Goal: Task Accomplishment & Management: Manage account settings

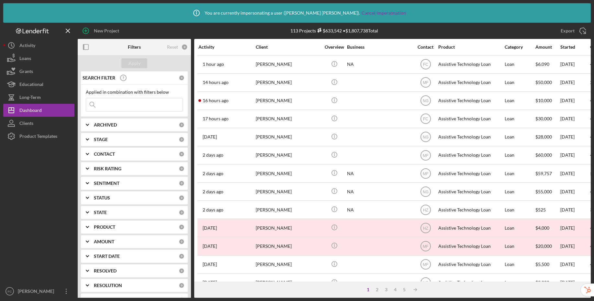
click at [137, 107] on input at bounding box center [134, 104] width 97 height 13
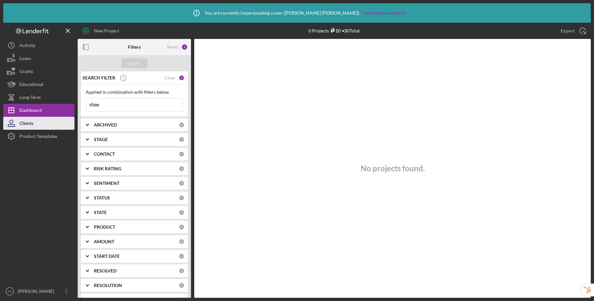
type input "shae"
click at [40, 122] on button "Clients" at bounding box center [38, 123] width 71 height 13
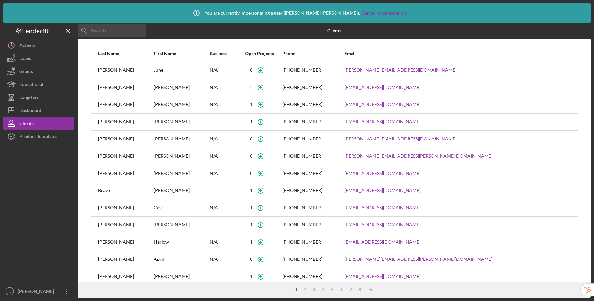
click at [117, 31] on input at bounding box center [112, 30] width 68 height 13
paste input "[EMAIL_ADDRESS][DOMAIN_NAME]"
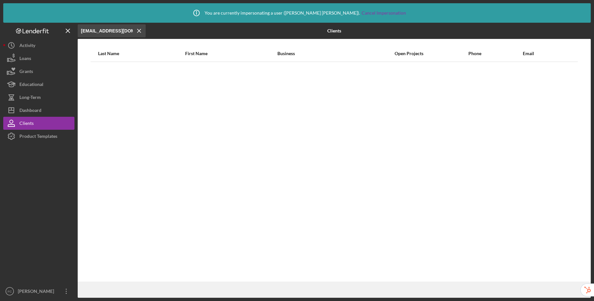
type input "[EMAIL_ADDRESS][DOMAIN_NAME]"
click at [141, 30] on icon "Icon/Menu Close" at bounding box center [139, 30] width 13 height 13
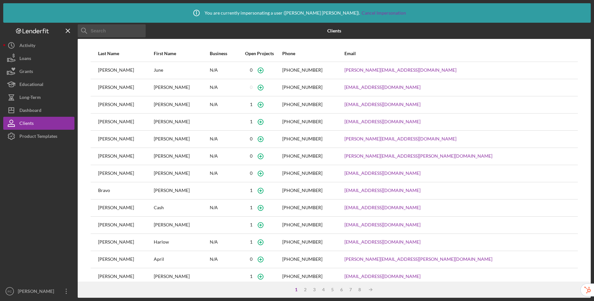
click at [119, 32] on input at bounding box center [112, 30] width 68 height 13
click at [139, 32] on input at bounding box center [112, 30] width 68 height 13
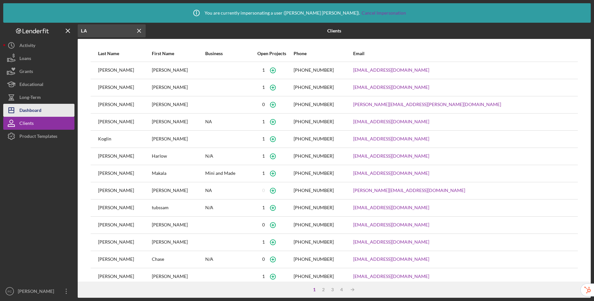
type input "LA"
click at [49, 107] on button "Icon/Dashboard Dashboard" at bounding box center [38, 110] width 71 height 13
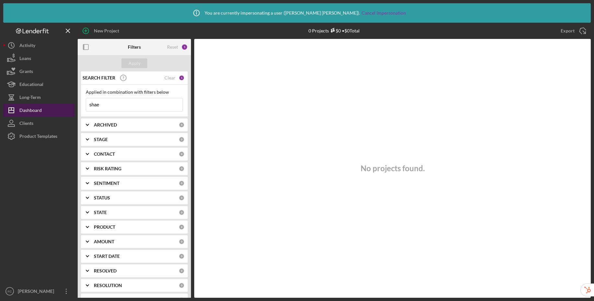
drag, startPoint x: 138, startPoint y: 107, endPoint x: 73, endPoint y: 104, distance: 64.9
click at [73, 104] on div "New Project 0 Projects $0 • $0 Total shae Export Icon/Export Filters Reset 1 Ap…" at bounding box center [297, 160] width 588 height 275
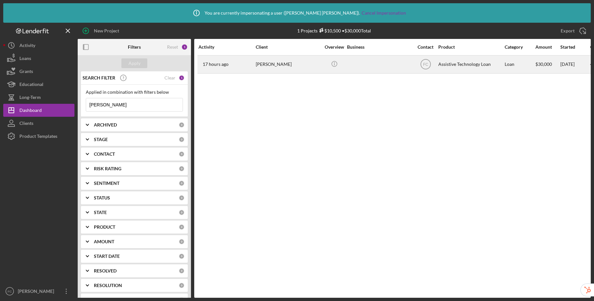
type input "[PERSON_NAME]"
click at [379, 68] on div at bounding box center [379, 64] width 65 height 17
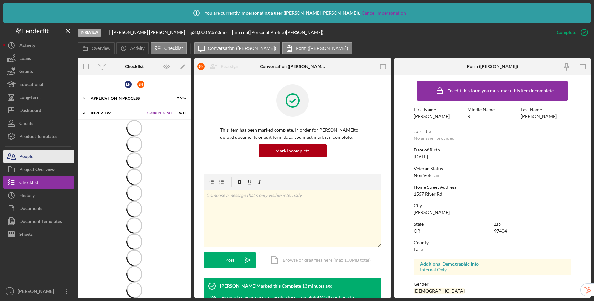
click at [29, 158] on div "People" at bounding box center [26, 157] width 14 height 15
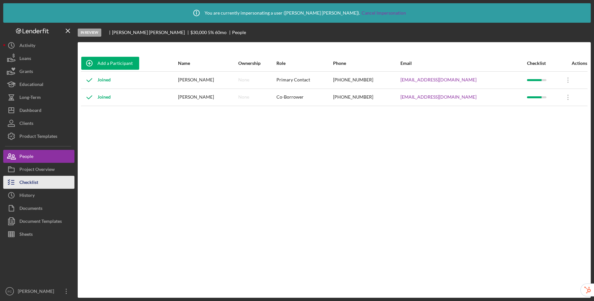
click at [32, 176] on div "Checklist" at bounding box center [28, 183] width 19 height 15
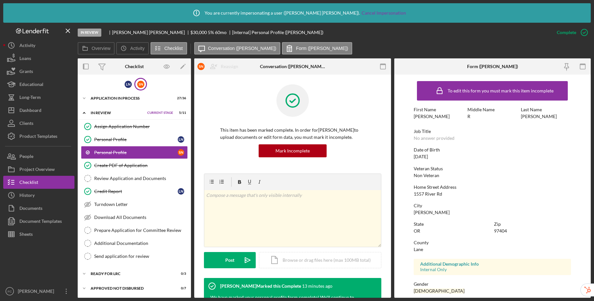
click at [140, 88] on div "S N" at bounding box center [140, 84] width 13 height 13
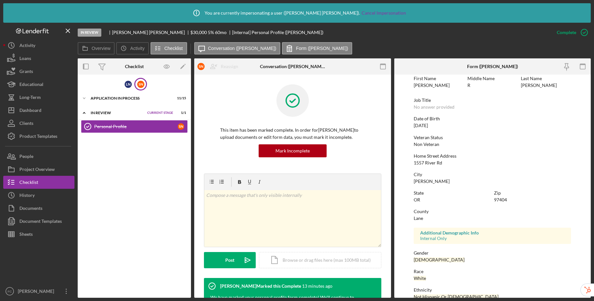
scroll to position [79, 0]
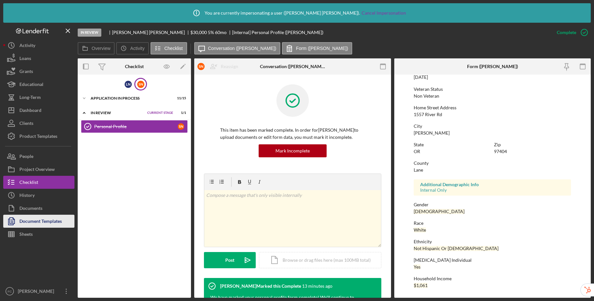
click at [38, 219] on div "Document Templates" at bounding box center [40, 221] width 42 height 15
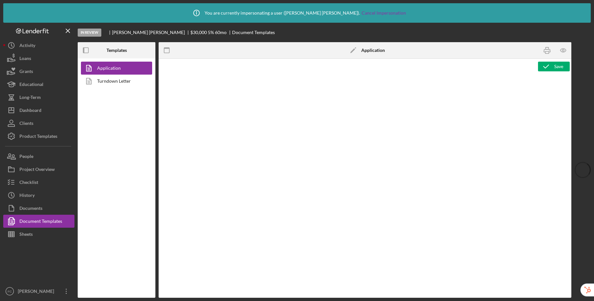
type textarea "<div class="WordSection1"> <p style="margin: 0in; font-size: 12pt; font-family:…"
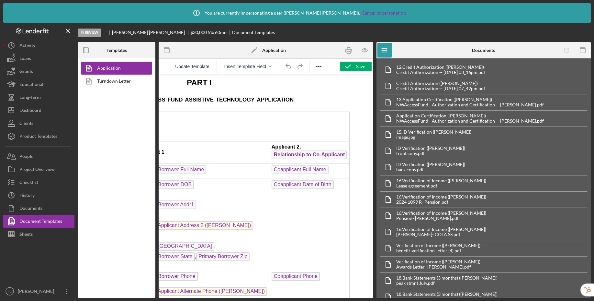
scroll to position [1060, 95]
click at [366, 51] on icon "button" at bounding box center [365, 50] width 15 height 15
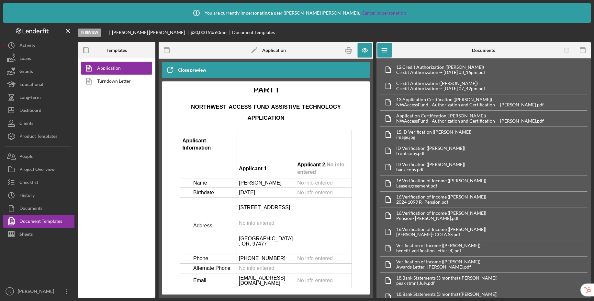
scroll to position [1264, 0]
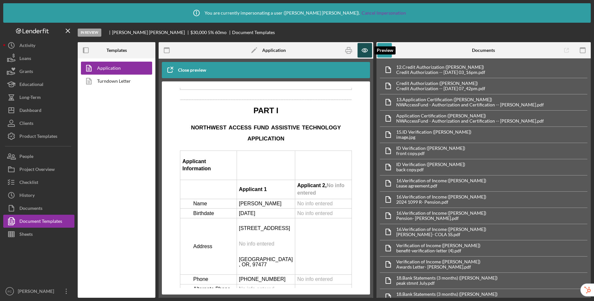
click at [366, 49] on icon "button" at bounding box center [365, 50] width 15 height 15
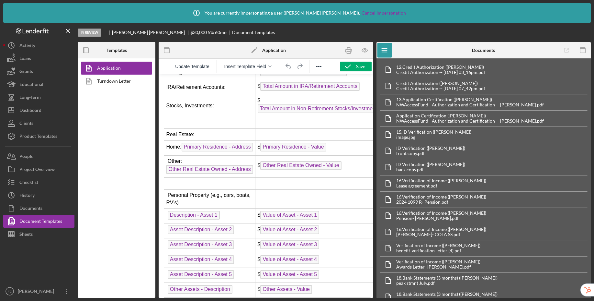
scroll to position [2022, 0]
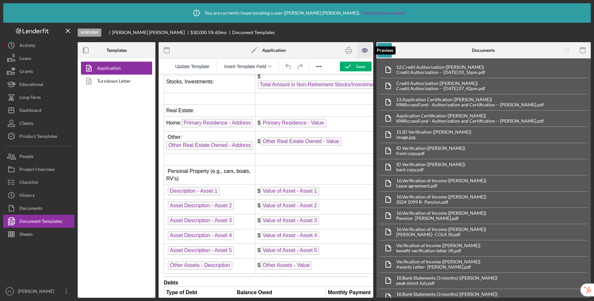
click at [365, 50] on icon "button" at bounding box center [365, 50] width 15 height 15
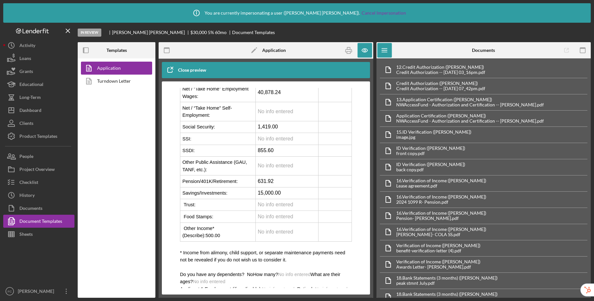
scroll to position [1828, 0]
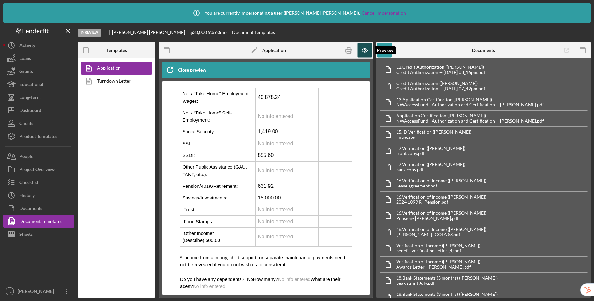
click at [368, 52] on icon "button" at bounding box center [365, 50] width 15 height 15
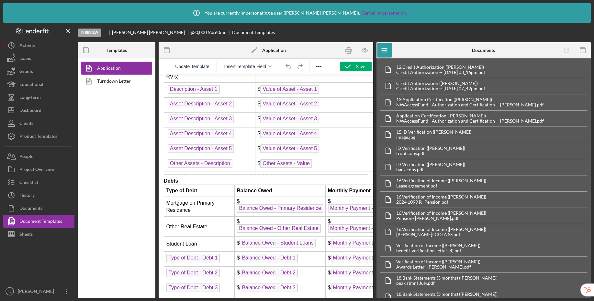
scroll to position [2002, 0]
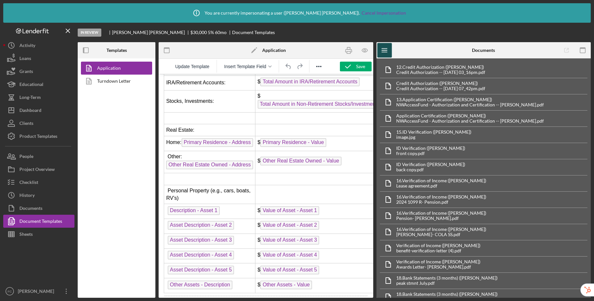
click at [387, 49] on line "button" at bounding box center [384, 49] width 5 height 0
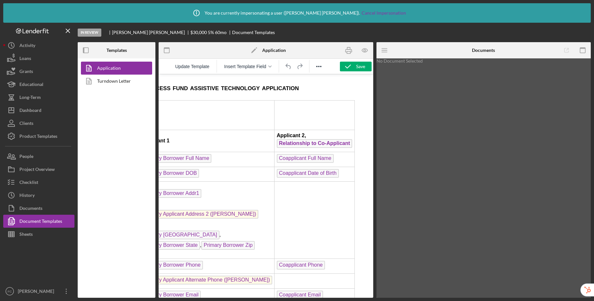
scroll to position [1072, 63]
click at [307, 163] on span "Coapplicant Full Name" at bounding box center [303, 158] width 57 height 9
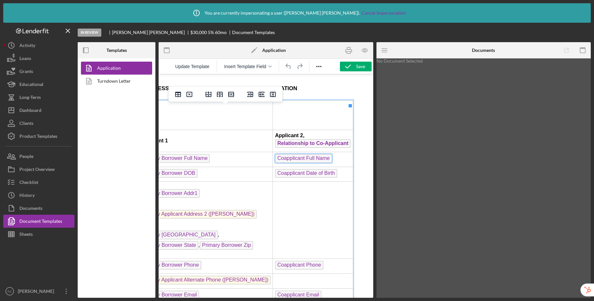
click at [305, 163] on span "Coapplicant Full Name" at bounding box center [303, 158] width 57 height 9
click at [34, 136] on div "Product Templates" at bounding box center [38, 137] width 38 height 15
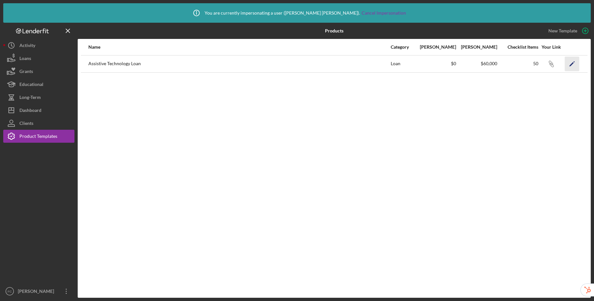
click at [572, 62] on icon "Icon/Edit" at bounding box center [572, 63] width 15 height 15
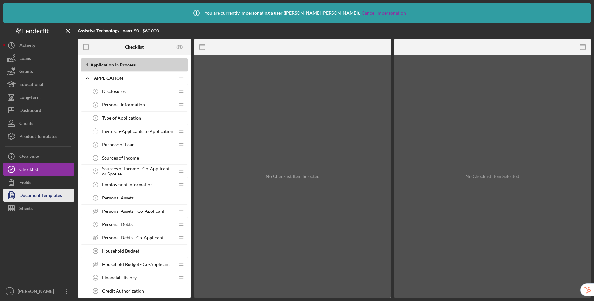
click at [42, 193] on div "Document Templates" at bounding box center [40, 196] width 42 height 15
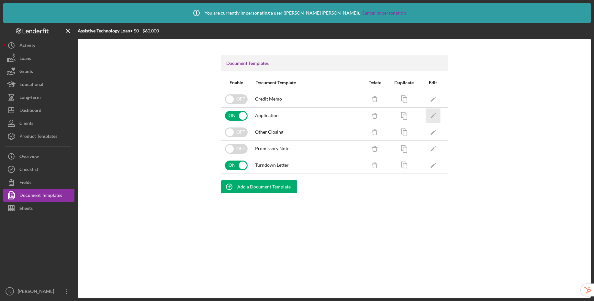
click at [431, 117] on icon "Icon/Edit" at bounding box center [433, 115] width 15 height 15
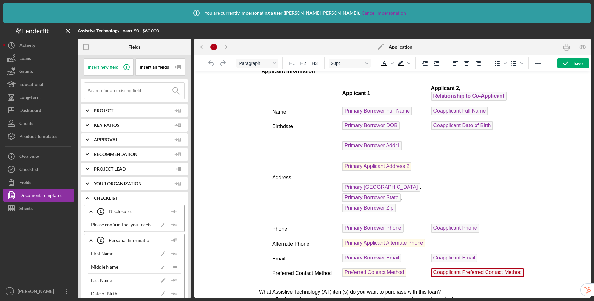
scroll to position [980, 0]
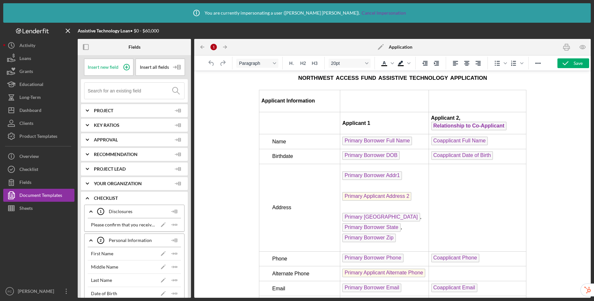
click at [453, 136] on span "Coapplicant Full Name" at bounding box center [459, 140] width 57 height 9
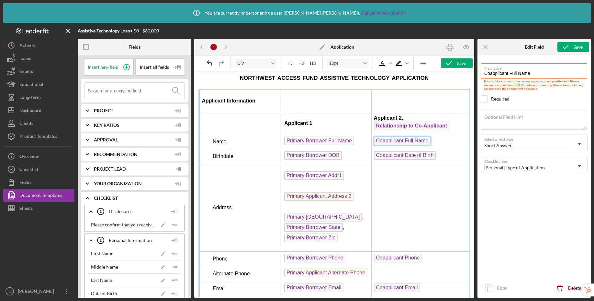
scroll to position [1187, 0]
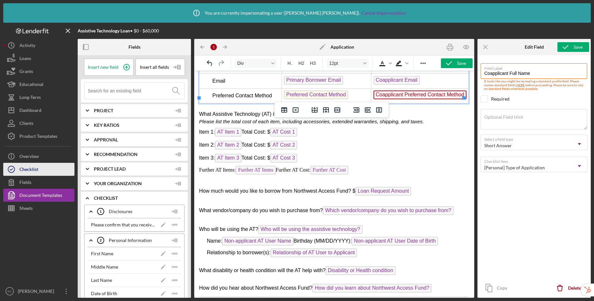
click at [44, 167] on button "Checklist" at bounding box center [38, 169] width 71 height 13
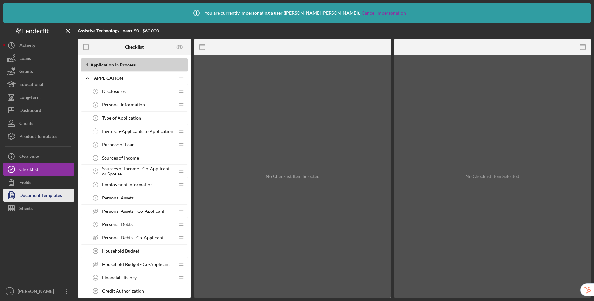
click at [42, 192] on div "Document Templates" at bounding box center [40, 196] width 42 height 15
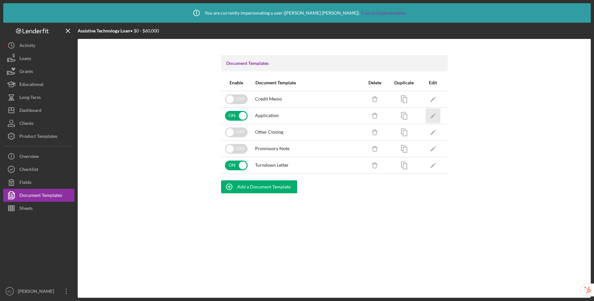
click at [438, 118] on icon "Icon/Edit" at bounding box center [433, 115] width 15 height 15
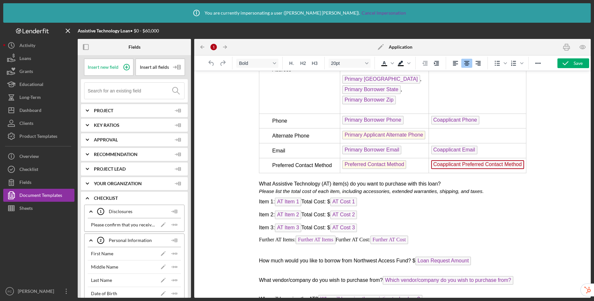
scroll to position [1118, 0]
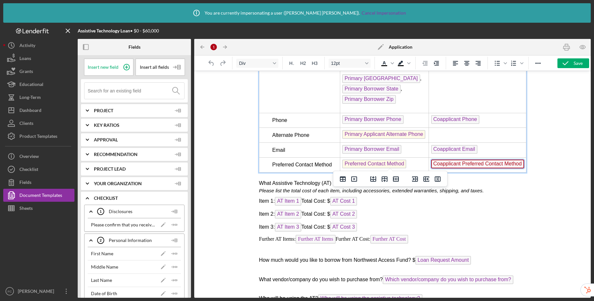
click at [479, 159] on span "Coapplicant Preferred Contact Method" at bounding box center [477, 163] width 93 height 9
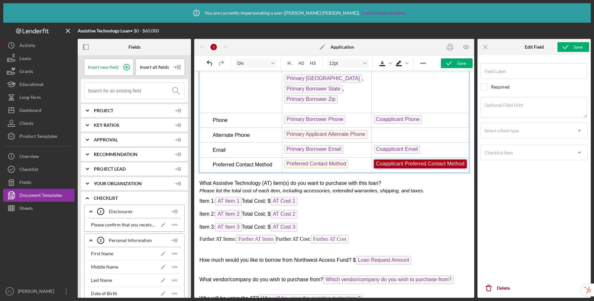
type input "Coapplicant Preferred Contact Method"
type textarea "What is your preferred contact method?"
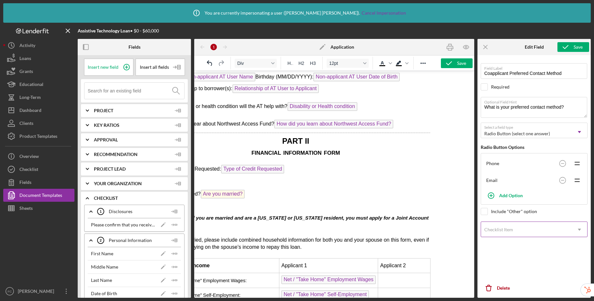
click at [520, 233] on div "Checklist Item" at bounding box center [526, 229] width 91 height 15
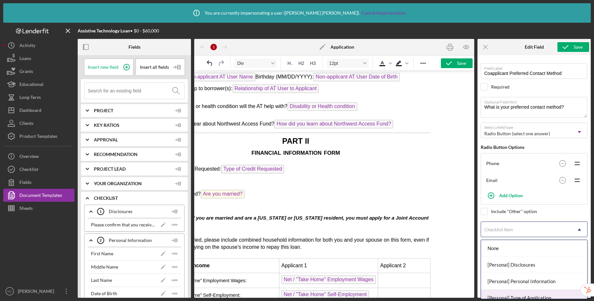
click at [517, 296] on div "[Personal] Type of Application" at bounding box center [534, 297] width 106 height 17
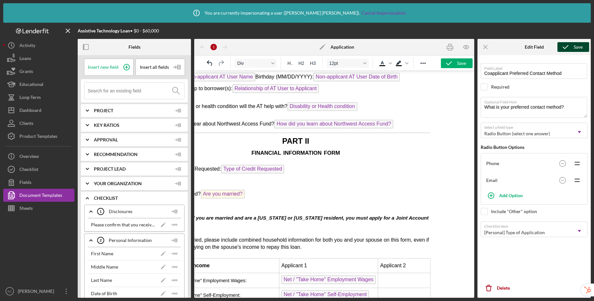
click at [573, 47] on button "Save" at bounding box center [574, 47] width 32 height 10
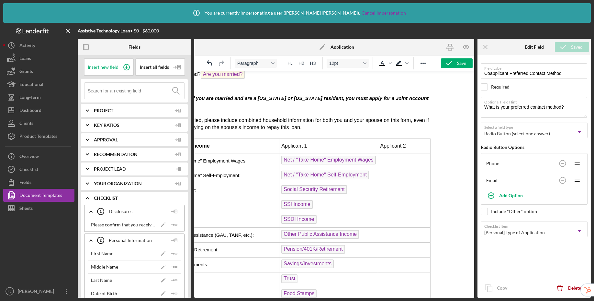
scroll to position [1473, 39]
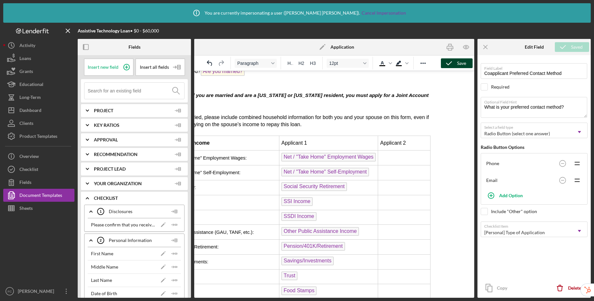
click at [451, 63] on icon "button" at bounding box center [449, 63] width 16 height 16
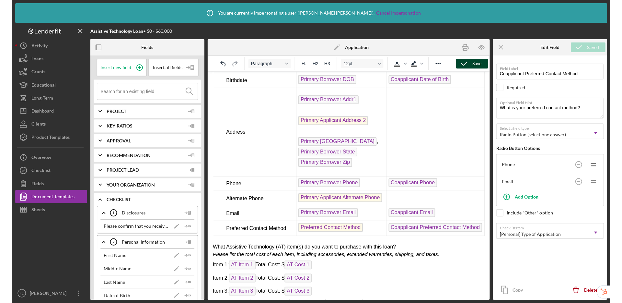
scroll to position [1000, 0]
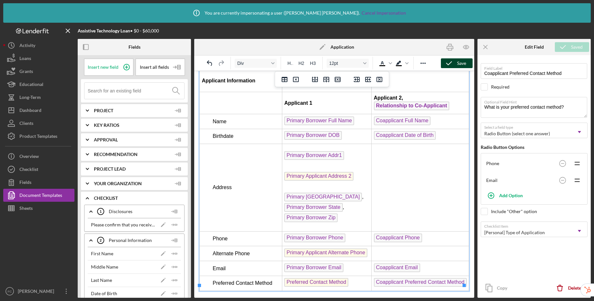
click at [384, 157] on td "Rich Text Area. Press ALT-0 for help." at bounding box center [420, 186] width 97 height 87
click at [381, 149] on td "Rich Text Area. Press ALT-0 for help." at bounding box center [420, 186] width 97 height 87
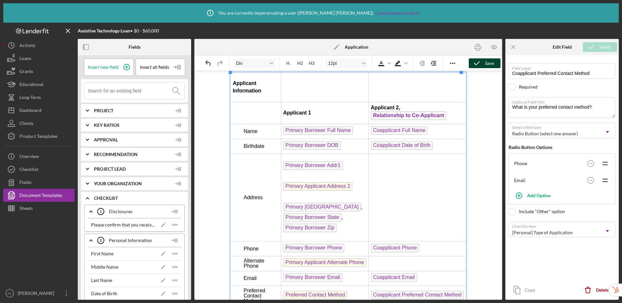
scroll to position [1006, 0]
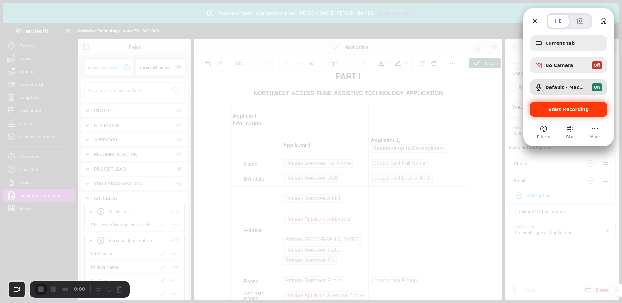
click at [564, 111] on span "Start Recording" at bounding box center [568, 109] width 40 height 5
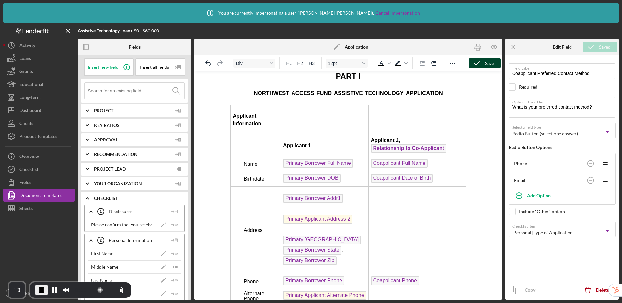
scroll to position [1018, 0]
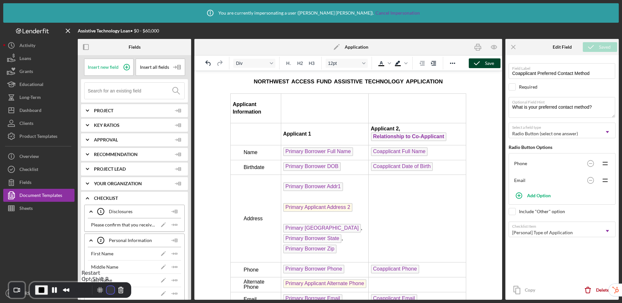
click at [107, 289] on button "Restart Recording" at bounding box center [111, 290] width 8 height 8
click at [417, 136] on span "Relationship to Co-Applicant" at bounding box center [409, 136] width 76 height 9
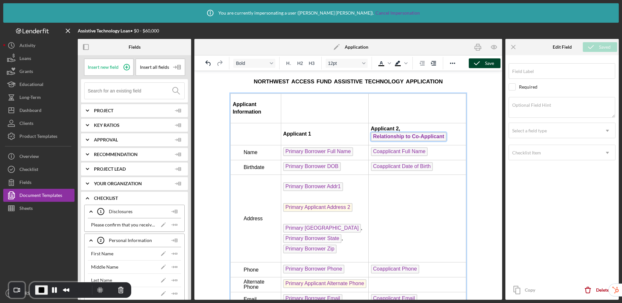
type input "Relationship to Co-Applicant"
type textarea "If you are applying joint with someone other than your spouse, please let us kn…"
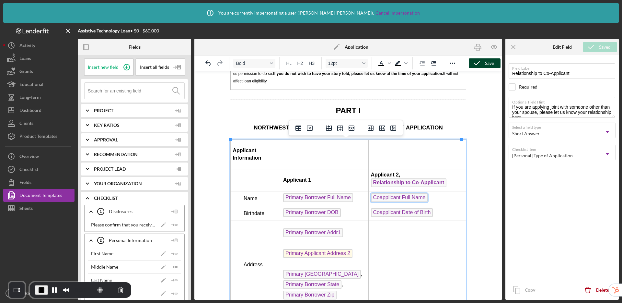
drag, startPoint x: 408, startPoint y: 197, endPoint x: 761, endPoint y: 238, distance: 355.7
click at [408, 197] on span "Coapplicant Full Name" at bounding box center [399, 197] width 57 height 9
type input "Coapplicant Full Name"
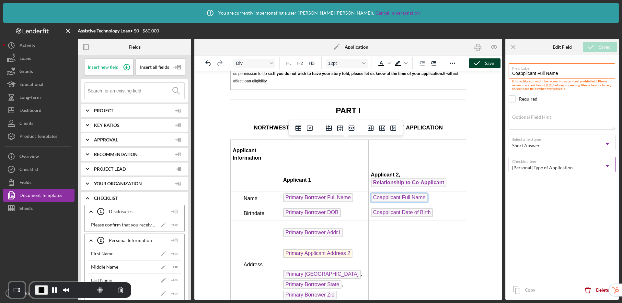
scroll to position [987, 0]
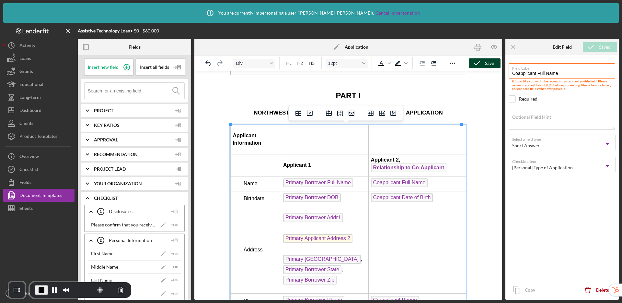
click at [388, 203] on td "﻿ Coapplicant Date of Birth" at bounding box center [417, 198] width 97 height 15
click at [394, 198] on span "Coapplicant Date of Birth" at bounding box center [402, 197] width 62 height 9
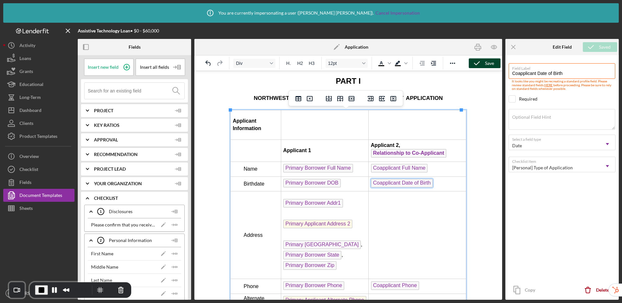
scroll to position [1129, 0]
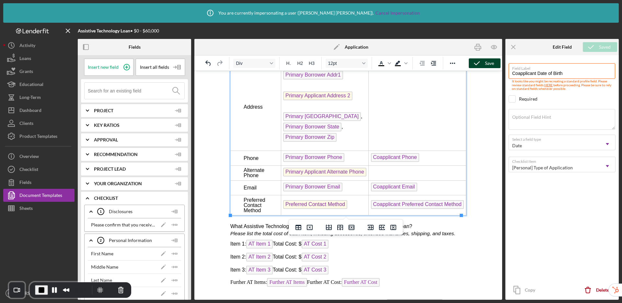
click at [393, 157] on span "Coapplicant Phone" at bounding box center [395, 157] width 48 height 9
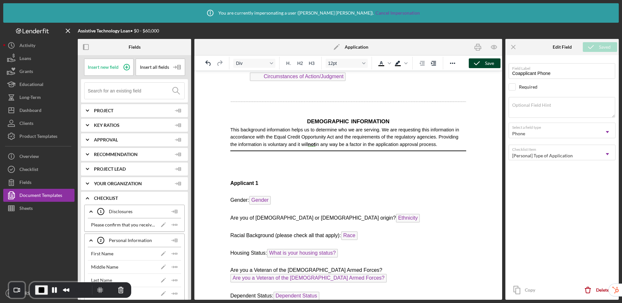
scroll to position [3385, 0]
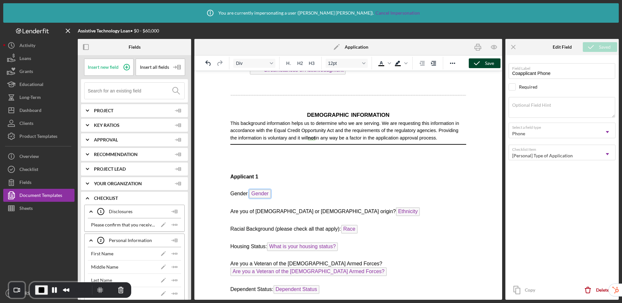
click at [261, 189] on span "Gender" at bounding box center [260, 193] width 22 height 9
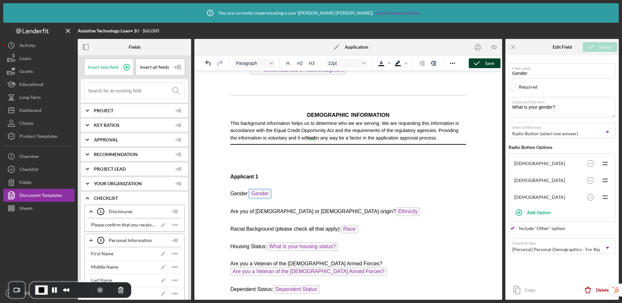
click at [307, 242] on span "What is your housing status?" at bounding box center [302, 246] width 71 height 9
click at [375, 267] on span "Are you a Veteran of the [DEMOGRAPHIC_DATA] Armed Forces?" at bounding box center [308, 271] width 156 height 9
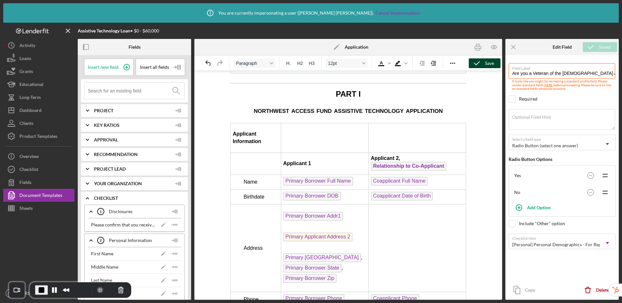
scroll to position [1004, 0]
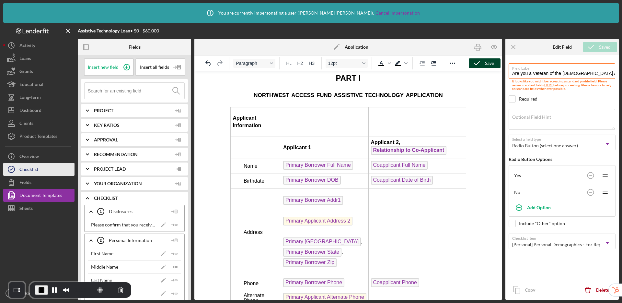
click at [25, 168] on div "Checklist" at bounding box center [28, 170] width 19 height 15
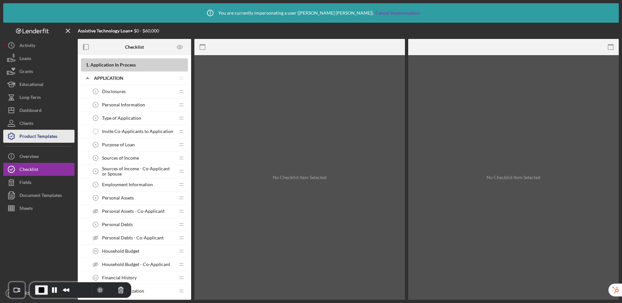
click at [31, 138] on div "Product Templates" at bounding box center [38, 137] width 38 height 15
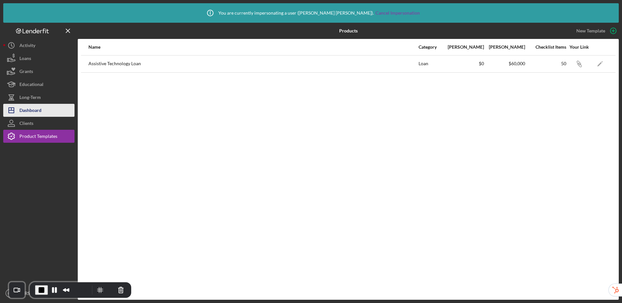
click at [34, 108] on div "Dashboard" at bounding box center [30, 111] width 22 height 15
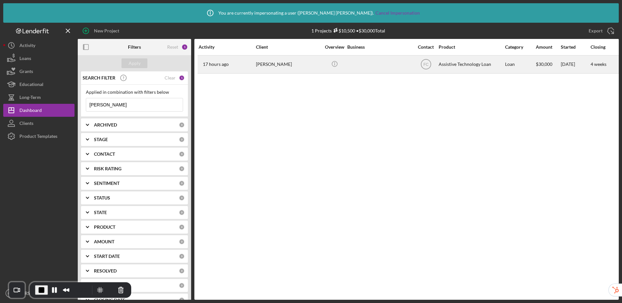
click at [364, 65] on div at bounding box center [379, 64] width 65 height 17
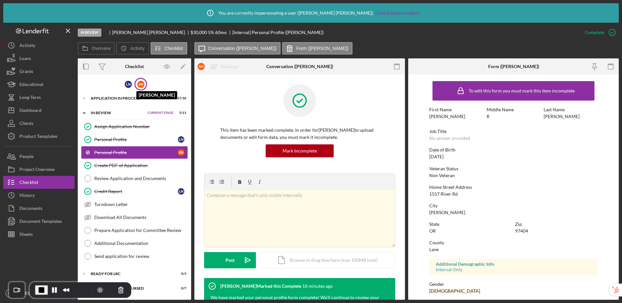
click at [142, 85] on div "S N" at bounding box center [140, 84] width 7 height 7
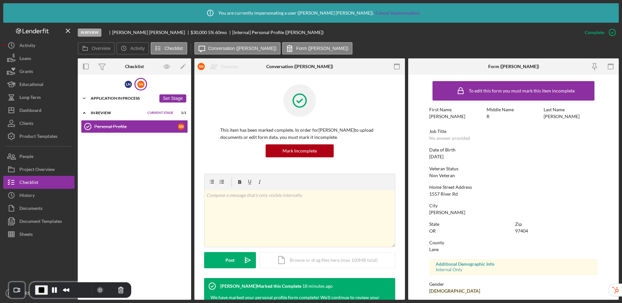
click at [120, 99] on div "Application In Process" at bounding box center [123, 98] width 65 height 4
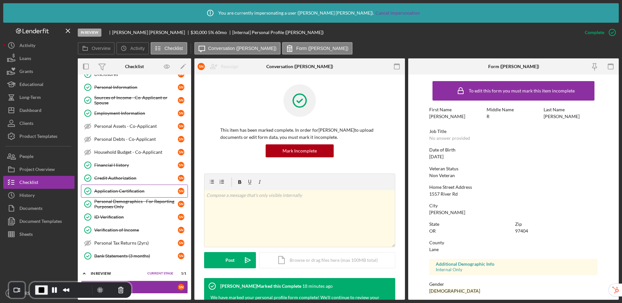
scroll to position [38, 0]
click at [140, 273] on div "In Review" at bounding box center [117, 273] width 53 height 4
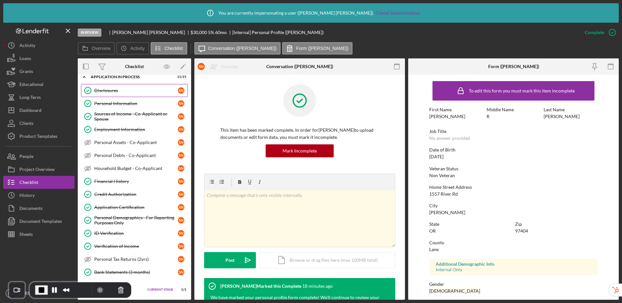
scroll to position [0, 0]
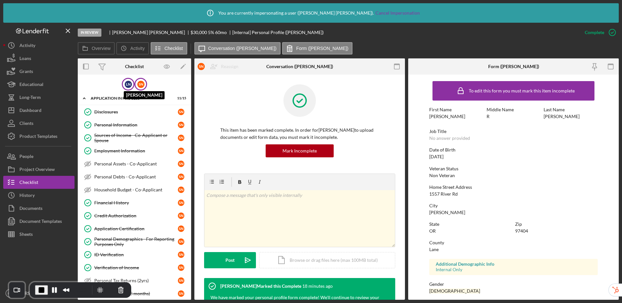
click at [126, 85] on div "L N" at bounding box center [128, 84] width 7 height 7
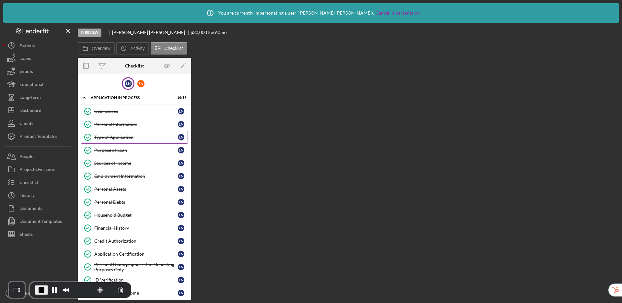
click at [139, 136] on div "Type of Application" at bounding box center [136, 136] width 84 height 5
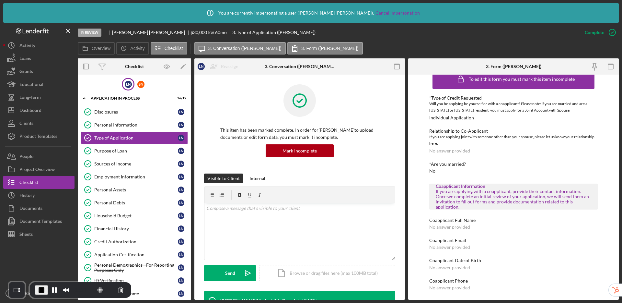
scroll to position [12, 0]
click at [294, 151] on div "Mark Incomplete" at bounding box center [299, 150] width 34 height 13
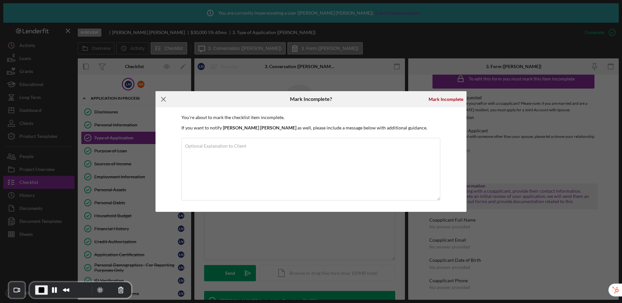
click at [166, 97] on icon "Icon/Menu Close" at bounding box center [163, 99] width 16 height 16
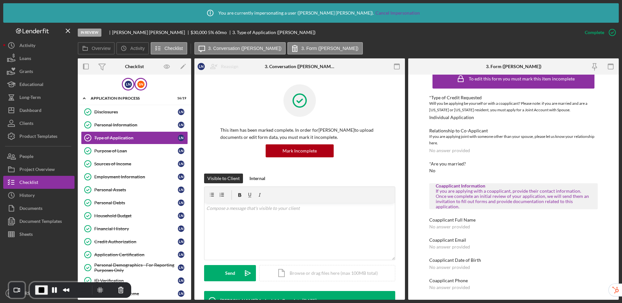
click at [144, 84] on div "S N" at bounding box center [140, 84] width 13 height 13
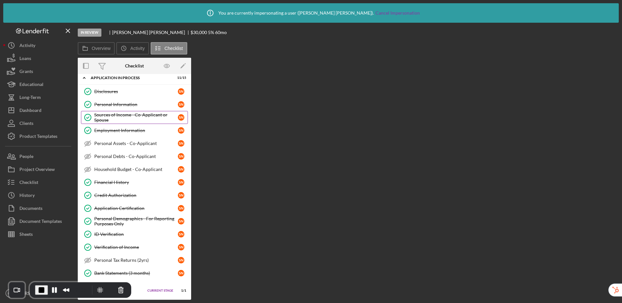
scroll to position [21, 0]
click at [123, 100] on link "Personal Information Personal Information S N" at bounding box center [134, 103] width 107 height 13
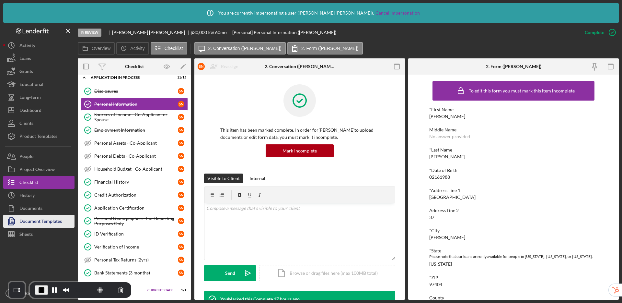
click at [52, 221] on div "Document Templates" at bounding box center [40, 221] width 42 height 15
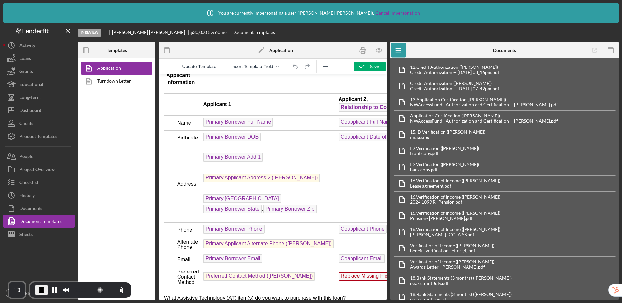
scroll to position [1061, 0]
click at [378, 51] on icon "button" at bounding box center [379, 50] width 15 height 15
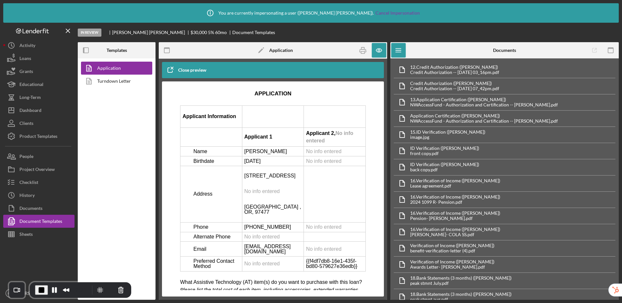
scroll to position [1212, 0]
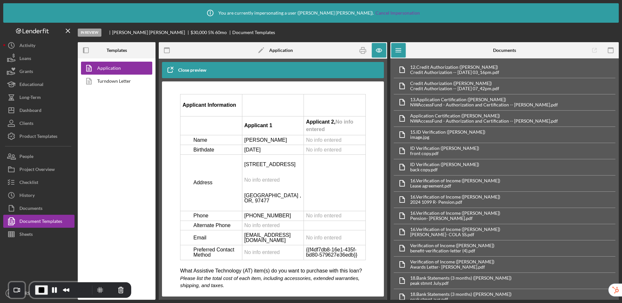
click at [196, 70] on div "Close preview" at bounding box center [192, 69] width 28 height 13
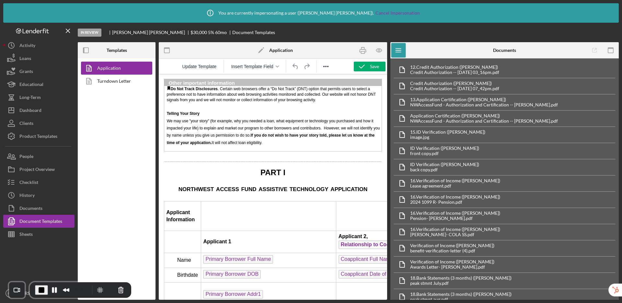
scroll to position [703, 0]
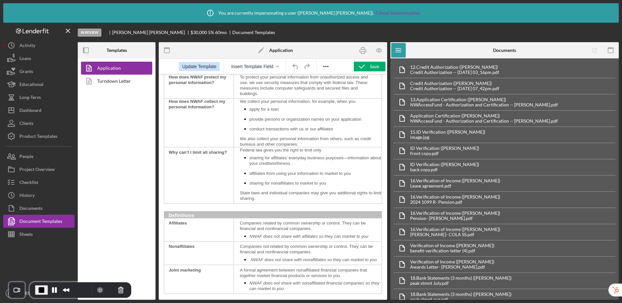
click at [204, 65] on span "Update Template" at bounding box center [199, 66] width 34 height 5
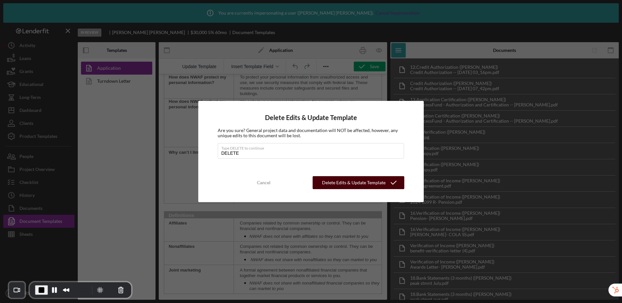
type input "DELETE"
click at [368, 183] on div "Delete Edits & Update Template" at bounding box center [353, 182] width 63 height 13
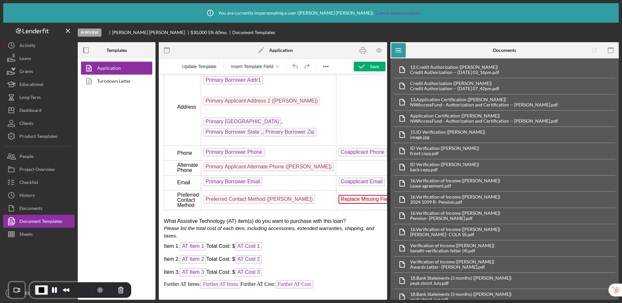
scroll to position [1139, 0]
click at [367, 66] on icon "button" at bounding box center [362, 66] width 16 height 16
click at [39, 137] on div "Product Templates" at bounding box center [38, 137] width 38 height 15
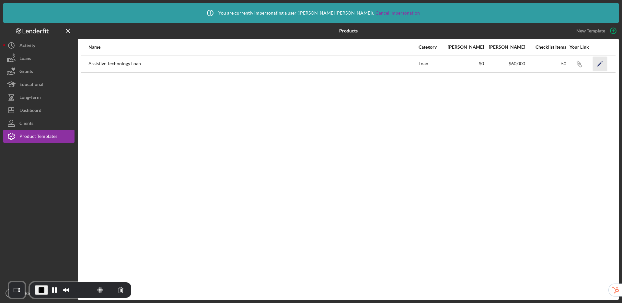
click at [594, 64] on icon "Icon/Edit" at bounding box center [600, 63] width 15 height 15
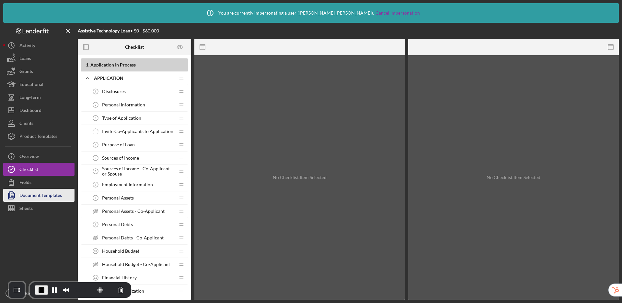
click at [54, 192] on div "Document Templates" at bounding box center [40, 196] width 42 height 15
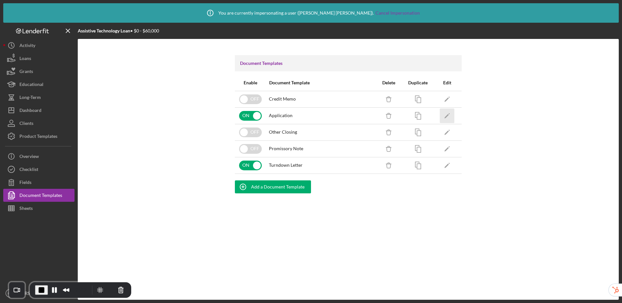
click at [441, 114] on icon "Icon/Edit" at bounding box center [447, 115] width 15 height 15
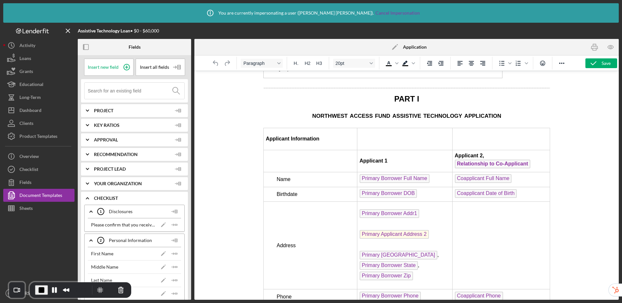
scroll to position [1088, 0]
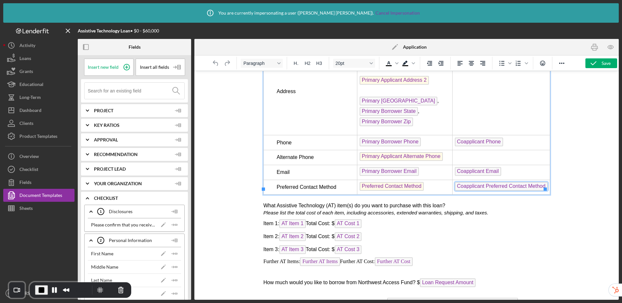
click at [485, 182] on span "Coapplicant Preferred Contact Method" at bounding box center [500, 186] width 93 height 9
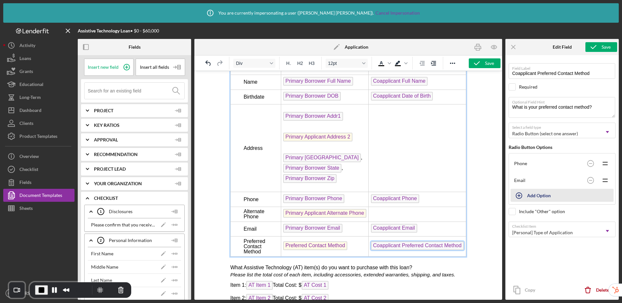
scroll to position [1220, 19]
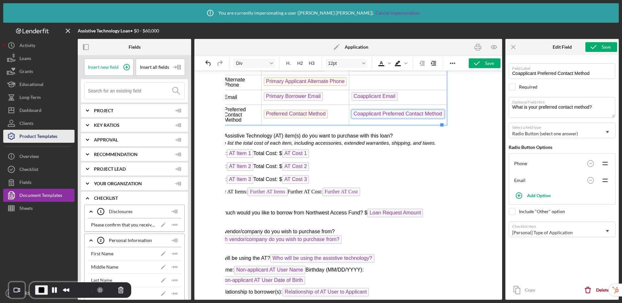
click at [34, 133] on div "Product Templates" at bounding box center [38, 137] width 38 height 15
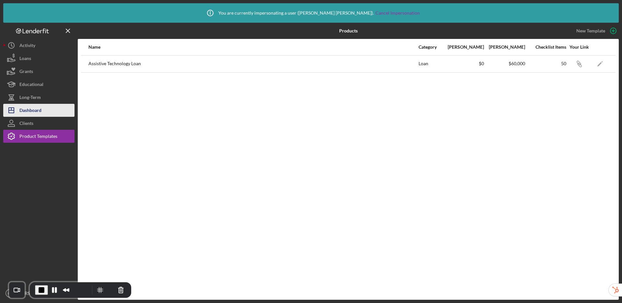
click at [22, 113] on div "Dashboard" at bounding box center [30, 111] width 22 height 15
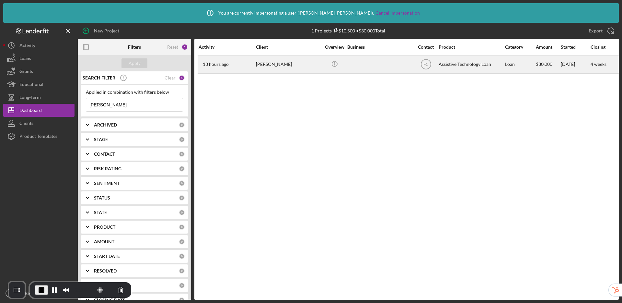
click at [299, 68] on div "[PERSON_NAME]" at bounding box center [288, 64] width 65 height 17
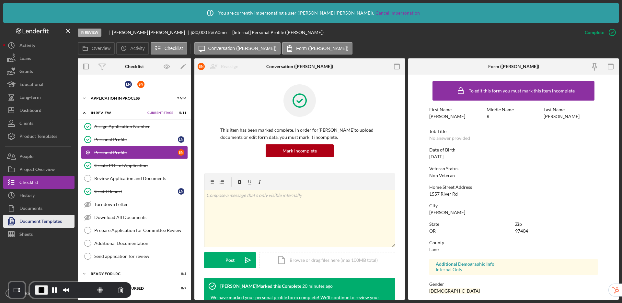
click at [47, 217] on div "Document Templates" at bounding box center [40, 221] width 42 height 15
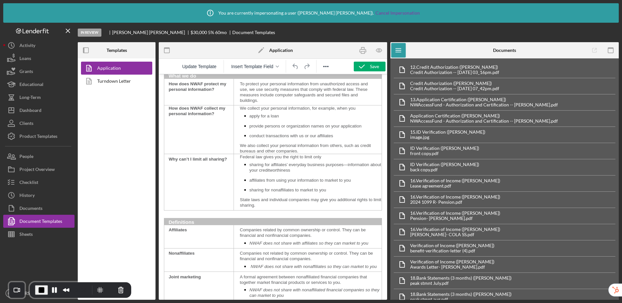
scroll to position [718, 0]
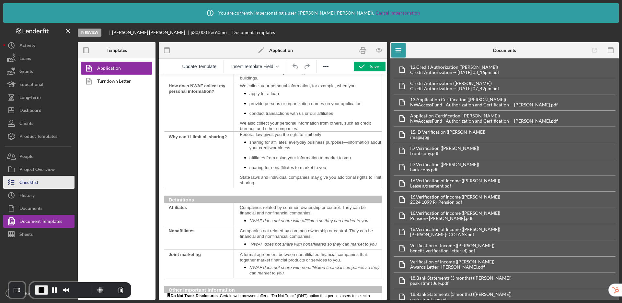
click at [33, 180] on div "Checklist" at bounding box center [28, 183] width 19 height 15
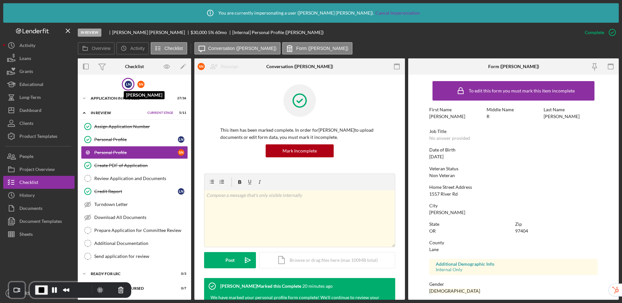
click at [127, 86] on div "L N" at bounding box center [128, 84] width 7 height 7
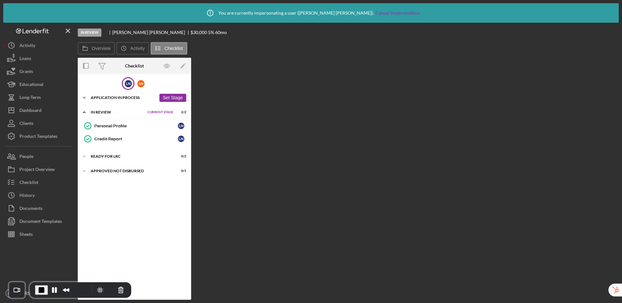
click at [101, 100] on div "Icon/Expander Application In Process 16 / 19 Set Stage" at bounding box center [134, 97] width 113 height 13
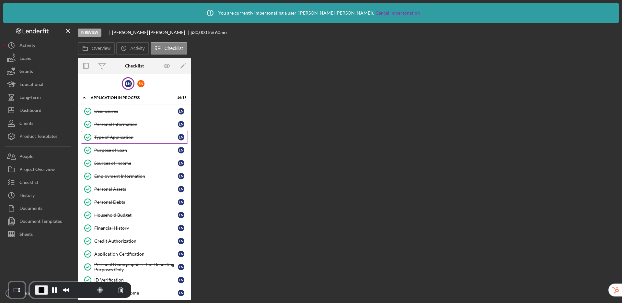
click at [119, 139] on div "Type of Application" at bounding box center [136, 136] width 84 height 5
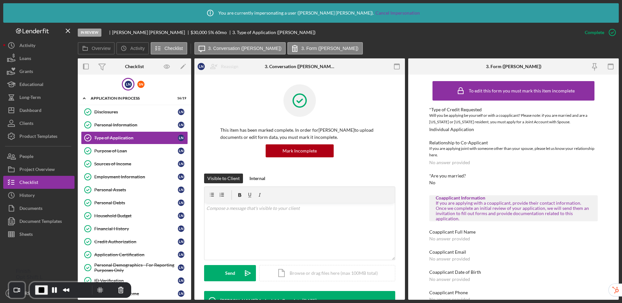
click at [42, 291] on span "End Recording" at bounding box center [42, 290] width 8 height 8
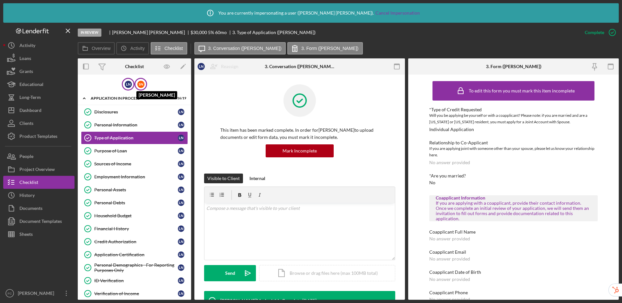
click at [141, 86] on div "S N" at bounding box center [140, 84] width 7 height 7
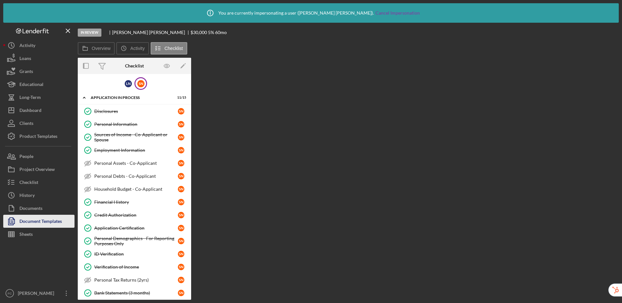
click at [38, 221] on div "Document Templates" at bounding box center [40, 221] width 42 height 15
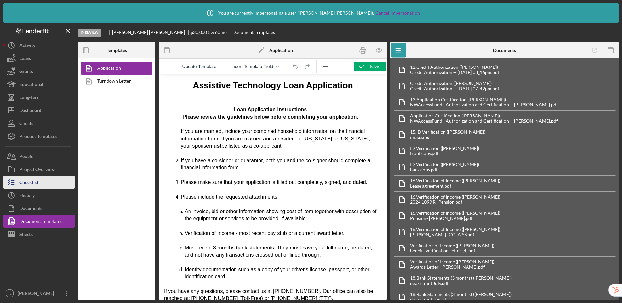
click at [44, 184] on button "Checklist" at bounding box center [38, 182] width 71 height 13
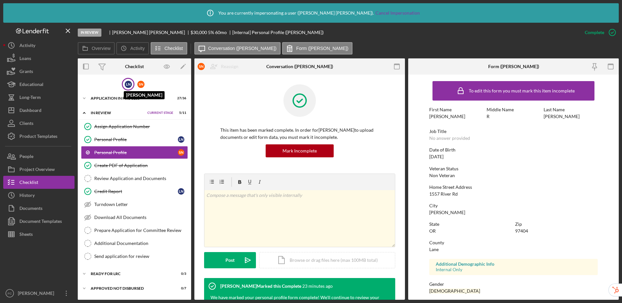
click at [125, 81] on div "L N" at bounding box center [128, 84] width 7 height 7
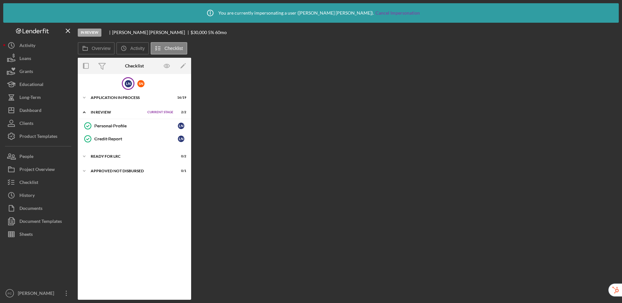
click at [109, 112] on div "In Review" at bounding box center [117, 112] width 53 height 4
click at [114, 97] on div "Application In Process" at bounding box center [123, 98] width 65 height 4
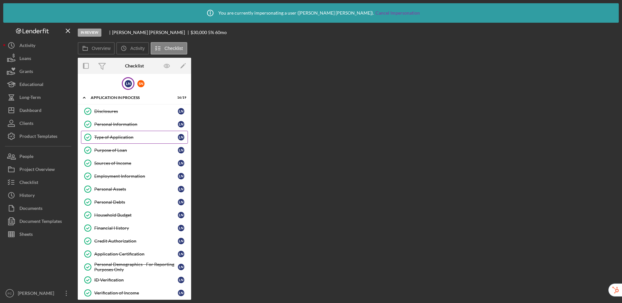
drag, startPoint x: 120, startPoint y: 137, endPoint x: 133, endPoint y: 135, distance: 12.5
click at [120, 137] on div "Type of Application" at bounding box center [136, 136] width 84 height 5
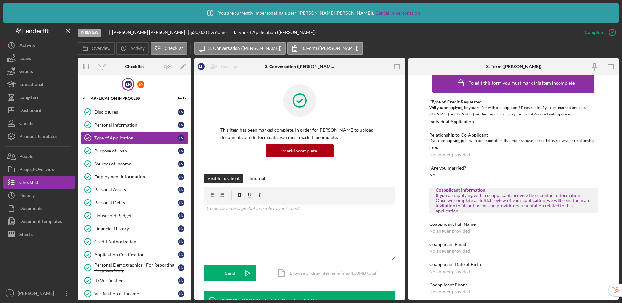
scroll to position [12, 0]
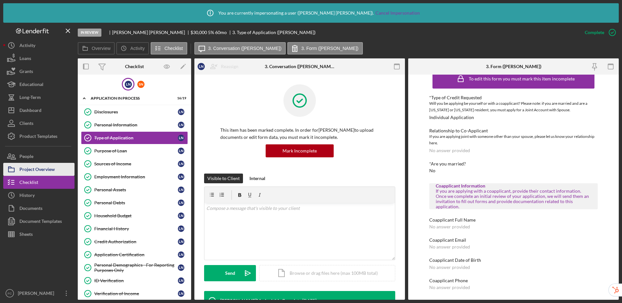
click at [40, 171] on div "Project Overview" at bounding box center [36, 170] width 35 height 15
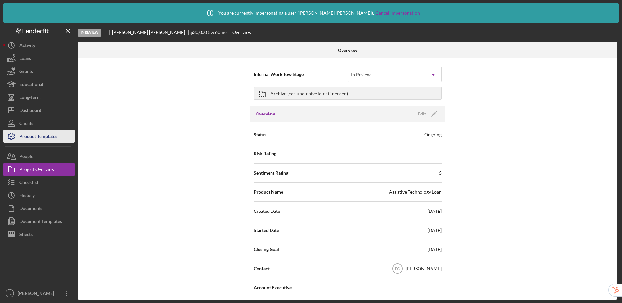
click at [52, 136] on div "Product Templates" at bounding box center [38, 137] width 38 height 15
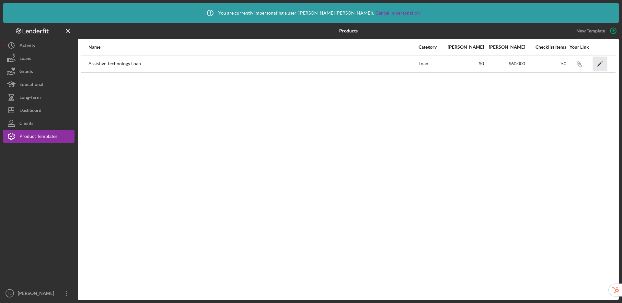
click at [594, 65] on icon "Icon/Edit" at bounding box center [600, 63] width 15 height 15
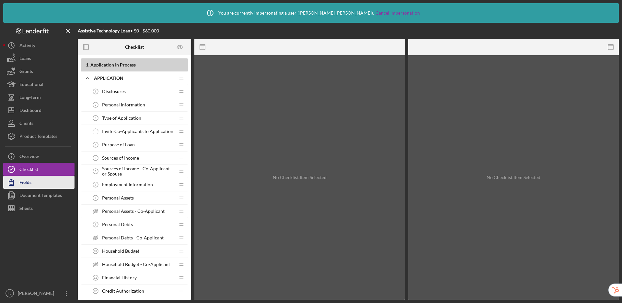
click at [43, 179] on button "Fields" at bounding box center [38, 182] width 71 height 13
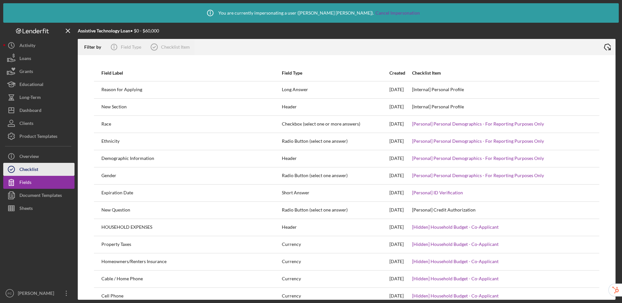
click at [43, 170] on button "Checklist" at bounding box center [38, 169] width 71 height 13
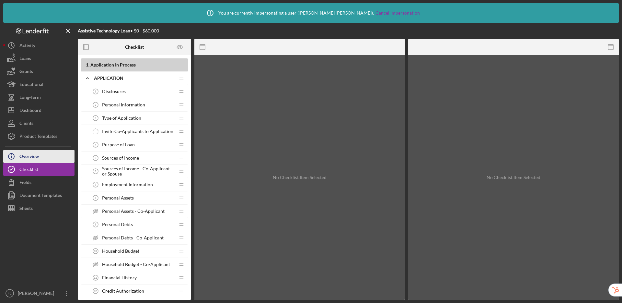
click at [42, 157] on button "Icon/Info Overview" at bounding box center [38, 156] width 71 height 13
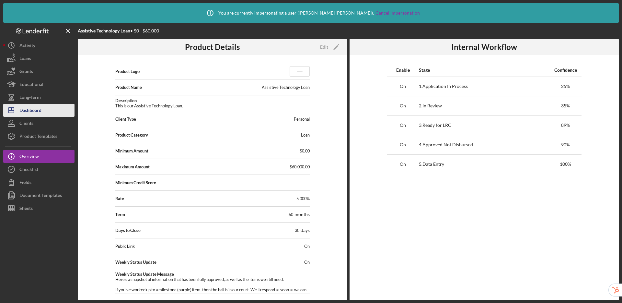
click at [27, 109] on div "Dashboard" at bounding box center [30, 111] width 22 height 15
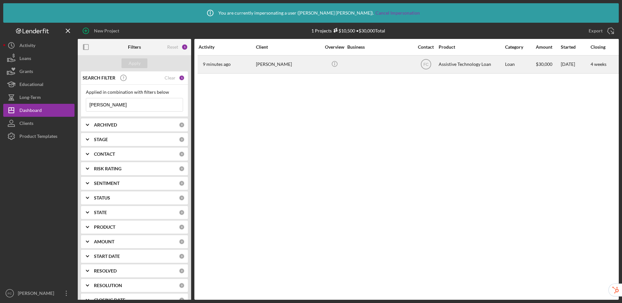
click at [375, 62] on div at bounding box center [379, 64] width 65 height 17
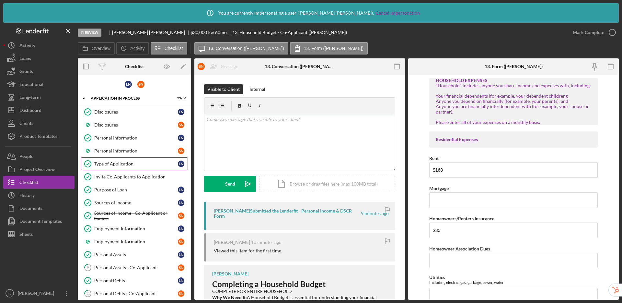
click at [116, 161] on div "Type of Application" at bounding box center [136, 163] width 84 height 5
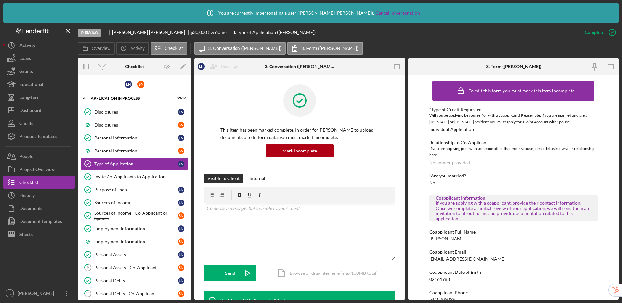
scroll to position [12, 0]
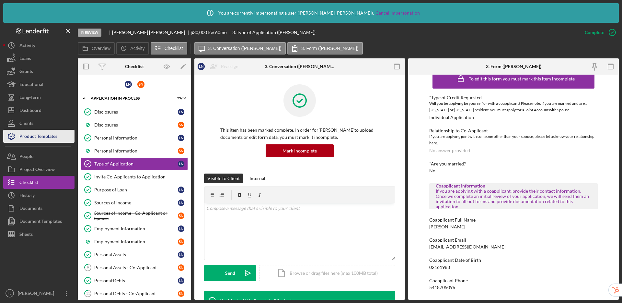
click at [54, 137] on div "Product Templates" at bounding box center [38, 137] width 38 height 15
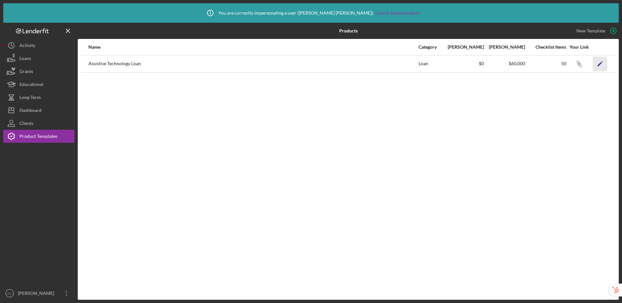
click at [594, 63] on icon "Icon/Edit" at bounding box center [600, 63] width 15 height 15
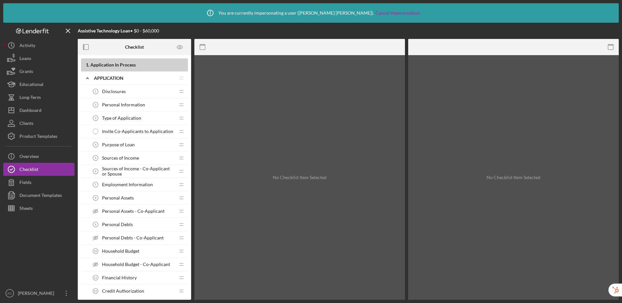
click at [124, 117] on span "Type of Application" at bounding box center [121, 117] width 39 height 5
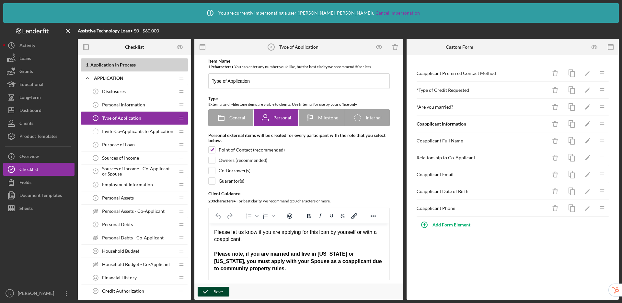
click at [221, 290] on div "Save" at bounding box center [218, 291] width 9 height 10
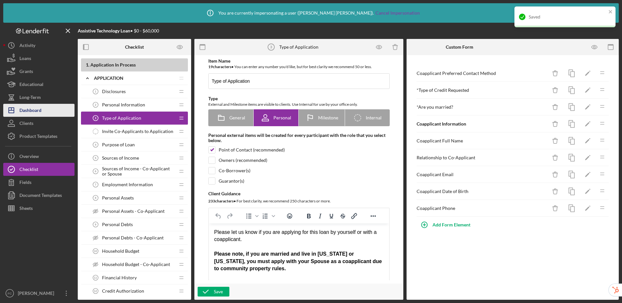
click at [51, 111] on button "Icon/Dashboard Dashboard" at bounding box center [38, 110] width 71 height 13
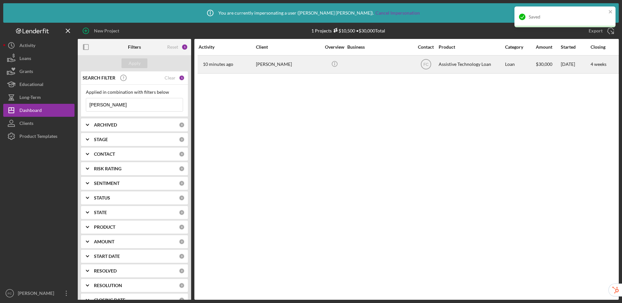
click at [263, 72] on div "[PERSON_NAME]" at bounding box center [288, 64] width 65 height 17
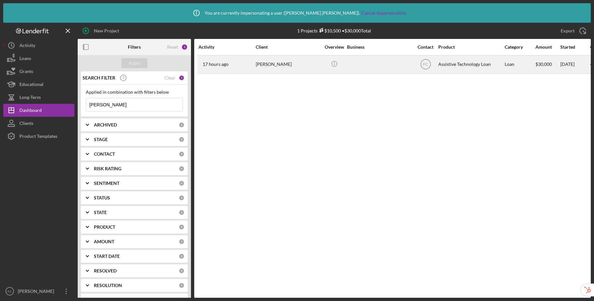
click at [385, 63] on div at bounding box center [379, 64] width 65 height 17
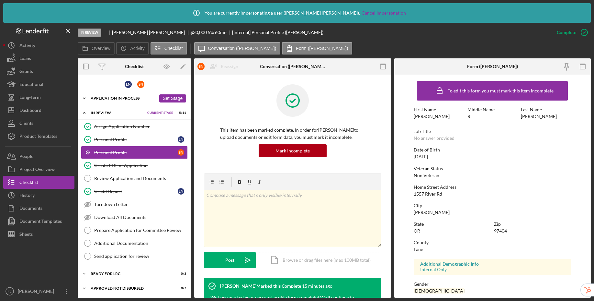
click at [126, 97] on div "Application In Process" at bounding box center [123, 98] width 65 height 4
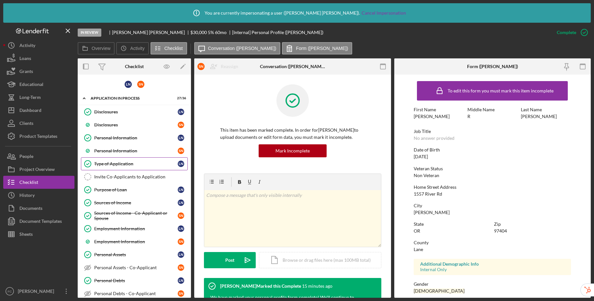
click at [125, 165] on div "Type of Application" at bounding box center [136, 163] width 84 height 5
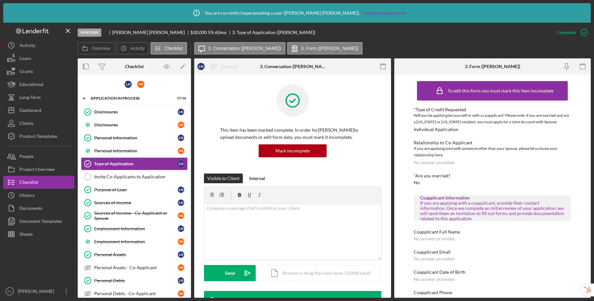
scroll to position [14, 0]
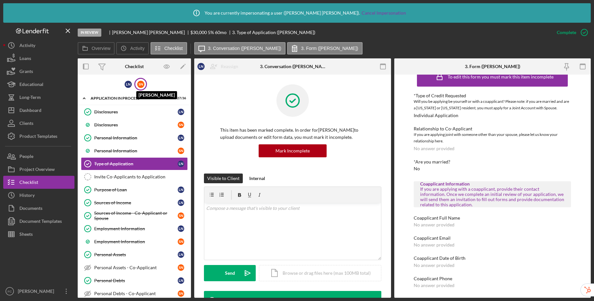
click at [140, 85] on div "S N" at bounding box center [140, 84] width 7 height 7
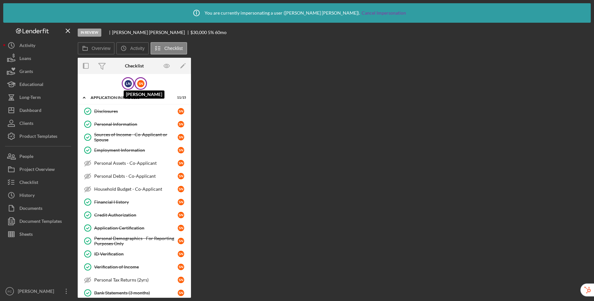
click at [125, 85] on div "L N" at bounding box center [128, 83] width 7 height 7
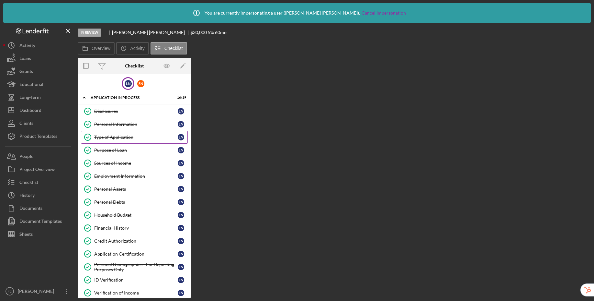
click at [119, 138] on div "Type of Application" at bounding box center [136, 136] width 84 height 5
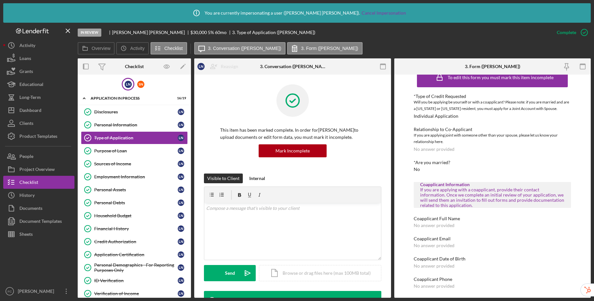
scroll to position [14, 0]
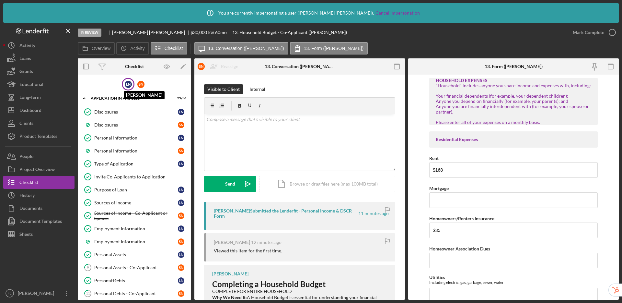
click at [125, 86] on div "L N" at bounding box center [128, 84] width 7 height 7
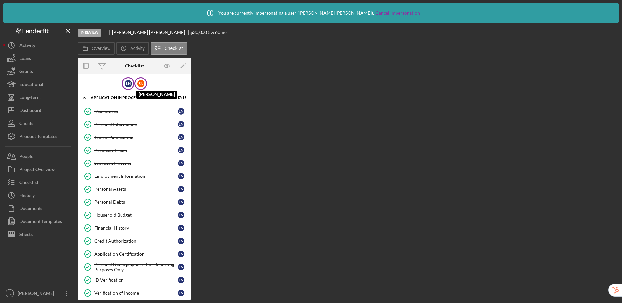
click at [139, 86] on div "S N" at bounding box center [140, 83] width 7 height 7
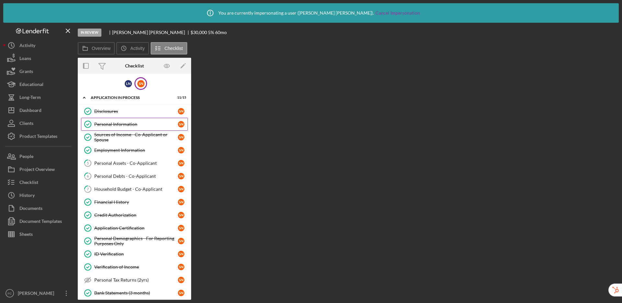
click at [124, 126] on div "Personal Information" at bounding box center [136, 123] width 84 height 5
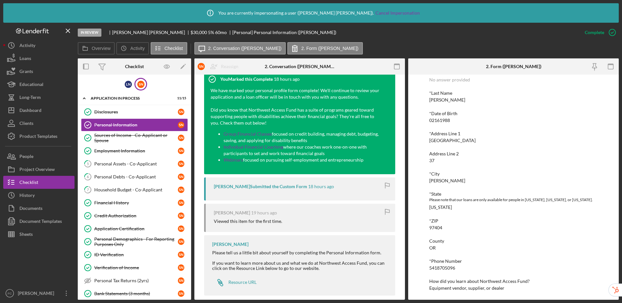
scroll to position [57, 0]
click at [35, 222] on div "Document Templates" at bounding box center [40, 221] width 42 height 15
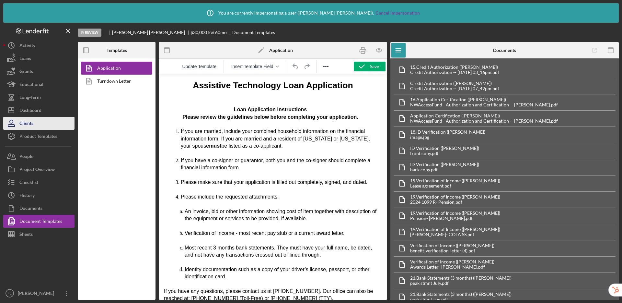
drag, startPoint x: 37, startPoint y: 135, endPoint x: 43, endPoint y: 128, distance: 9.7
click at [37, 135] on div "Product Templates" at bounding box center [38, 137] width 38 height 15
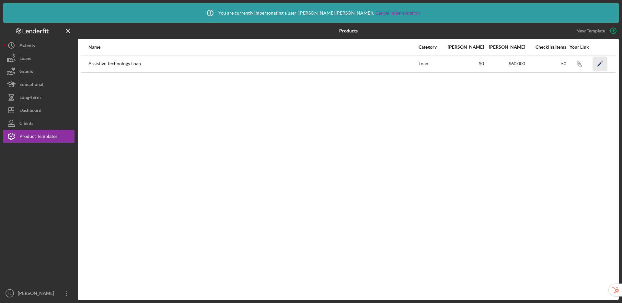
click at [598, 62] on icon "Icon/Edit" at bounding box center [600, 63] width 15 height 15
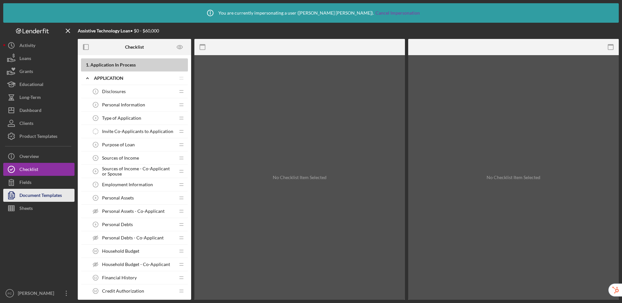
click at [49, 197] on div "Document Templates" at bounding box center [40, 196] width 42 height 15
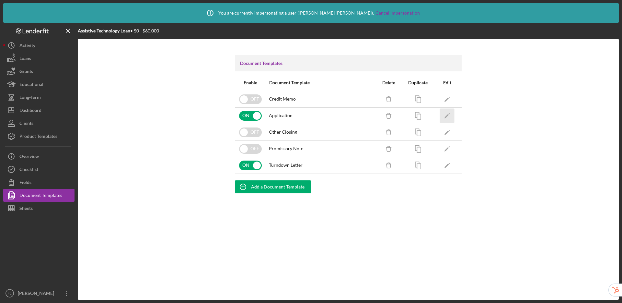
click at [450, 116] on icon "Icon/Edit" at bounding box center [447, 115] width 15 height 15
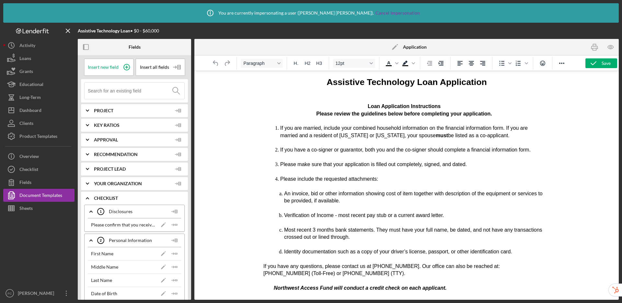
click at [324, 95] on p "Rich Text Area. Press ALT-0 for help." at bounding box center [403, 91] width 281 height 7
click at [133, 88] on input at bounding box center [136, 91] width 97 height 16
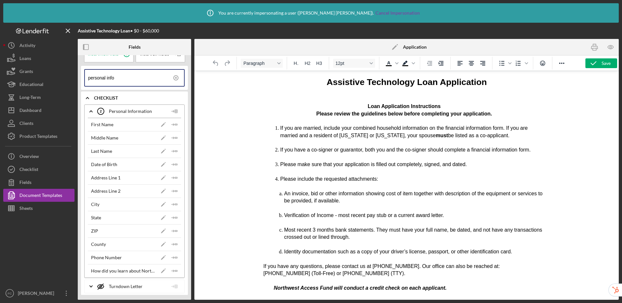
scroll to position [14, 0]
type input "personal info"
click at [312, 94] on p "Rich Text Area. Press ALT-0 for help." at bounding box center [403, 91] width 281 height 7
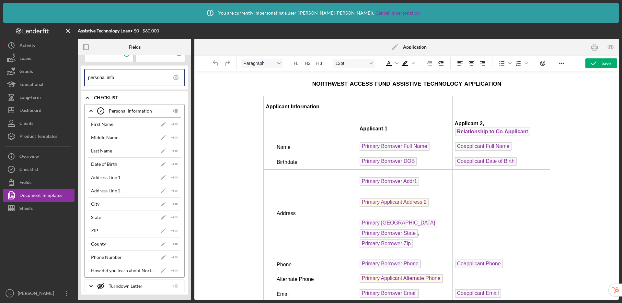
scroll to position [985, 0]
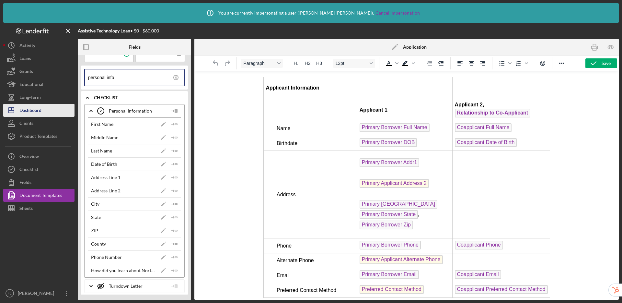
click at [45, 109] on button "Icon/Dashboard Dashboard" at bounding box center [38, 110] width 71 height 13
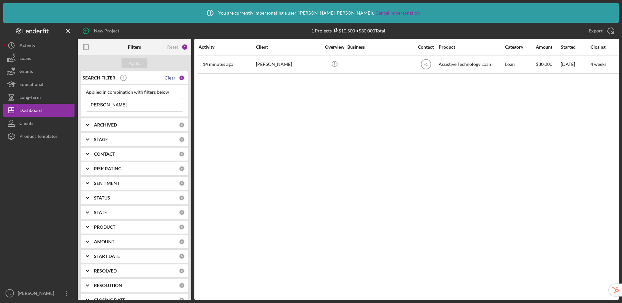
click at [172, 78] on div "Clear" at bounding box center [170, 77] width 11 height 5
click at [137, 58] on div "Apply" at bounding box center [135, 63] width 12 height 10
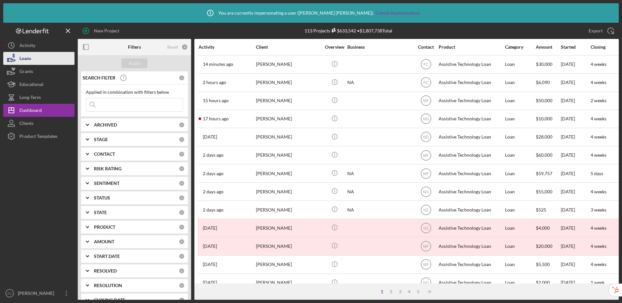
click at [52, 58] on button "Loans" at bounding box center [38, 58] width 71 height 13
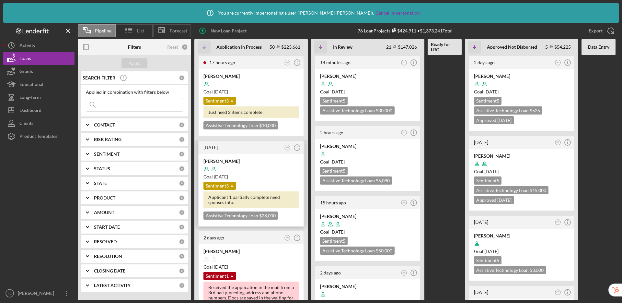
click at [269, 168] on div at bounding box center [250, 169] width 95 height 12
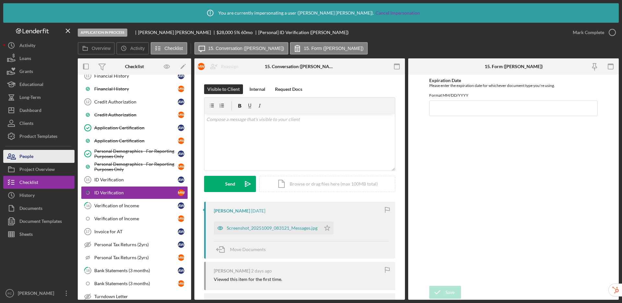
scroll to position [261, 0]
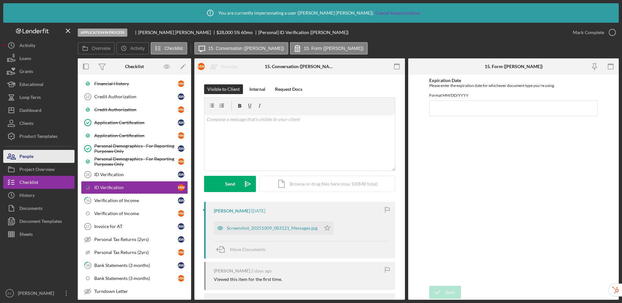
click at [33, 156] on div "People" at bounding box center [26, 157] width 14 height 15
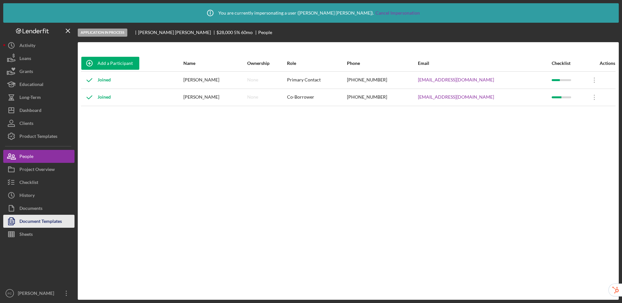
click at [41, 222] on div "Document Templates" at bounding box center [40, 221] width 42 height 15
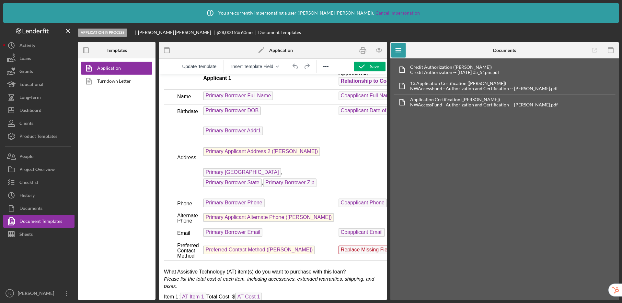
scroll to position [1058, 0]
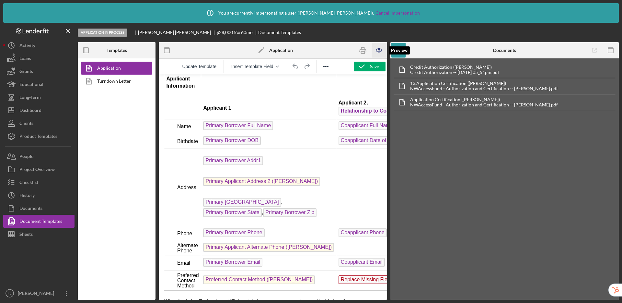
click at [378, 49] on icon "button" at bounding box center [379, 50] width 2 height 2
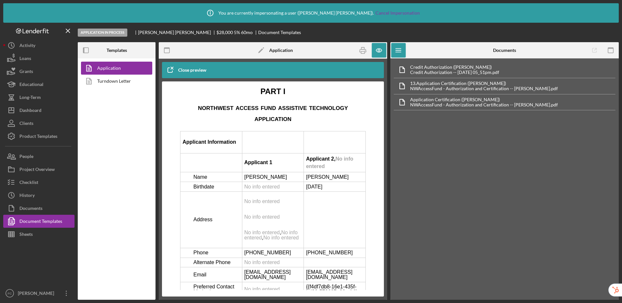
scroll to position [1231, 0]
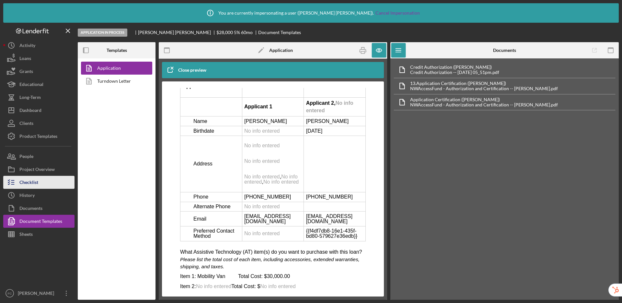
click at [22, 183] on div "Checklist" at bounding box center [28, 183] width 19 height 15
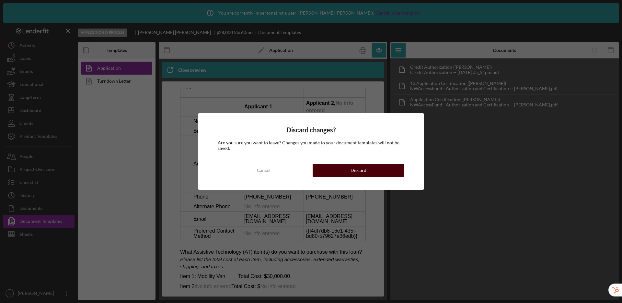
click at [356, 170] on div "Discard" at bounding box center [358, 170] width 16 height 13
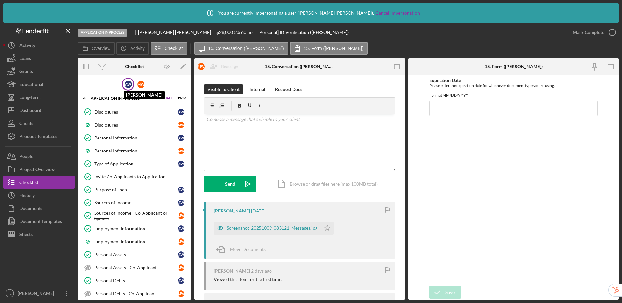
click at [126, 85] on div "A W" at bounding box center [128, 84] width 7 height 7
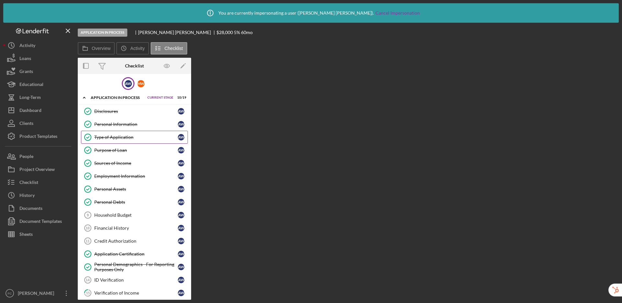
click at [114, 135] on div "Type of Application" at bounding box center [136, 136] width 84 height 5
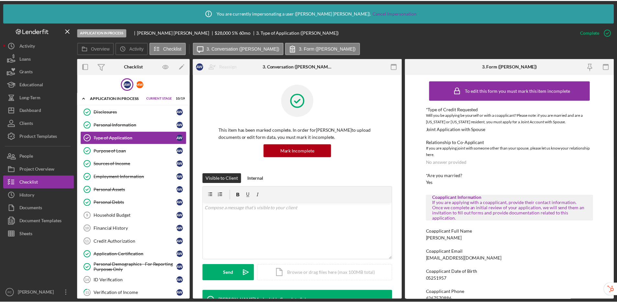
scroll to position [12, 0]
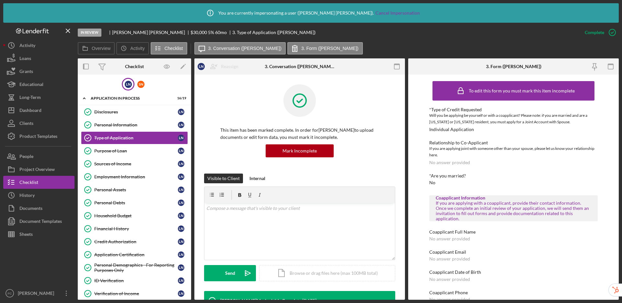
scroll to position [12, 0]
